Goal: Task Accomplishment & Management: Manage account settings

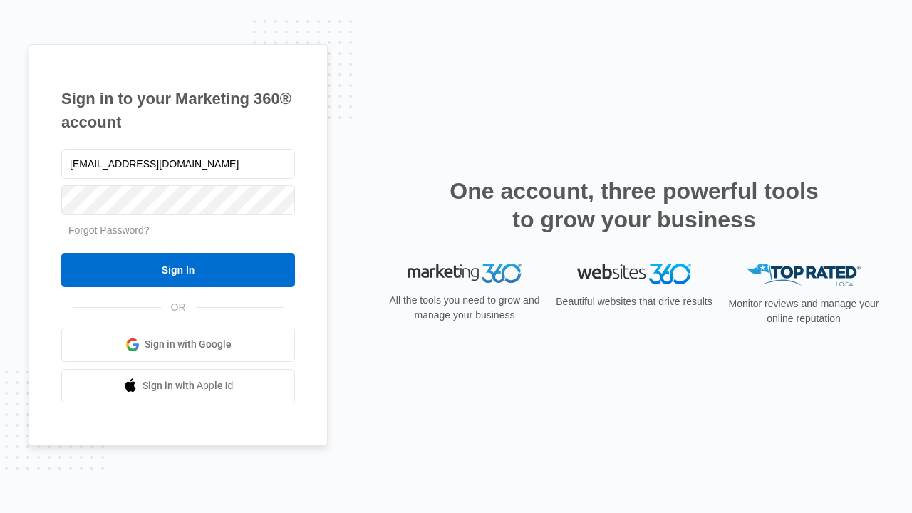
type input "[EMAIL_ADDRESS][DOMAIN_NAME]"
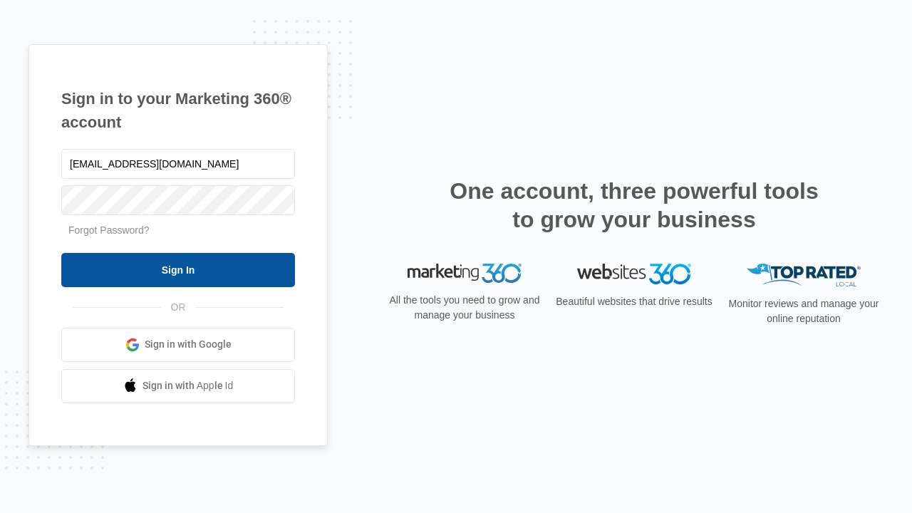
click at [178, 269] on input "Sign In" at bounding box center [178, 270] width 234 height 34
